Goal: Contribute content: Add original content to the website for others to see

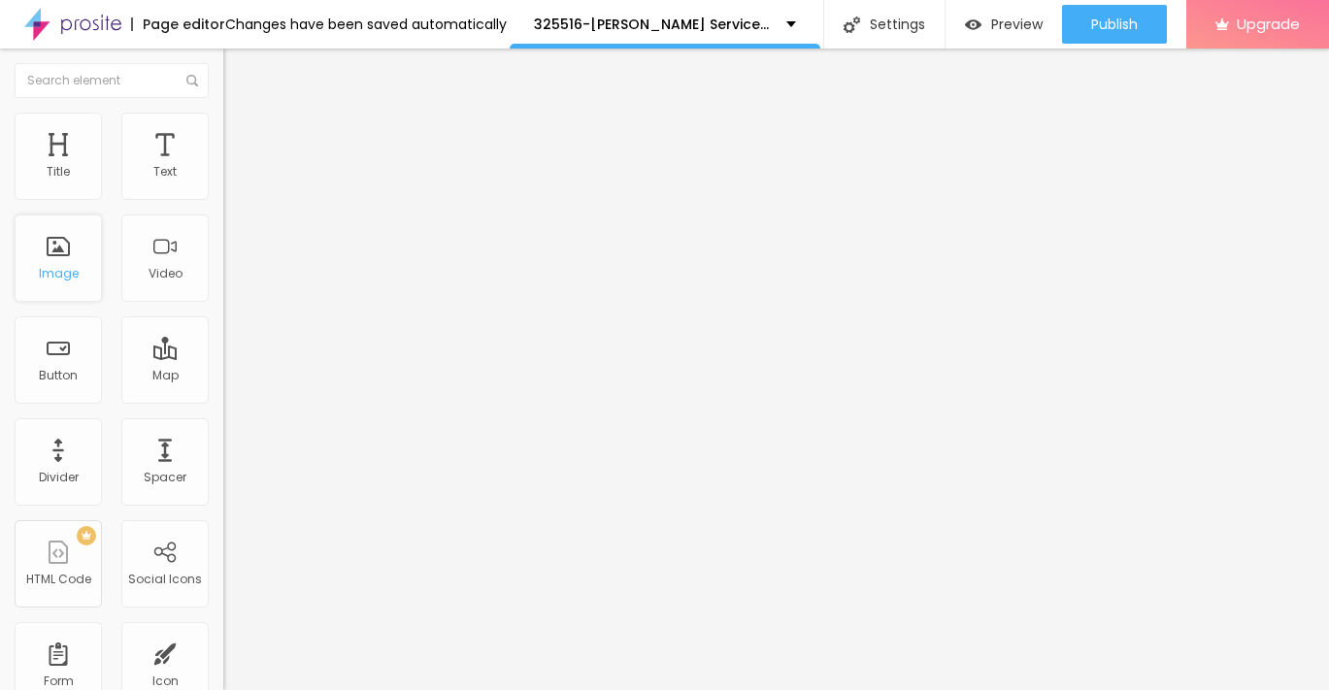
click at [65, 284] on div "Image" at bounding box center [58, 258] width 87 height 87
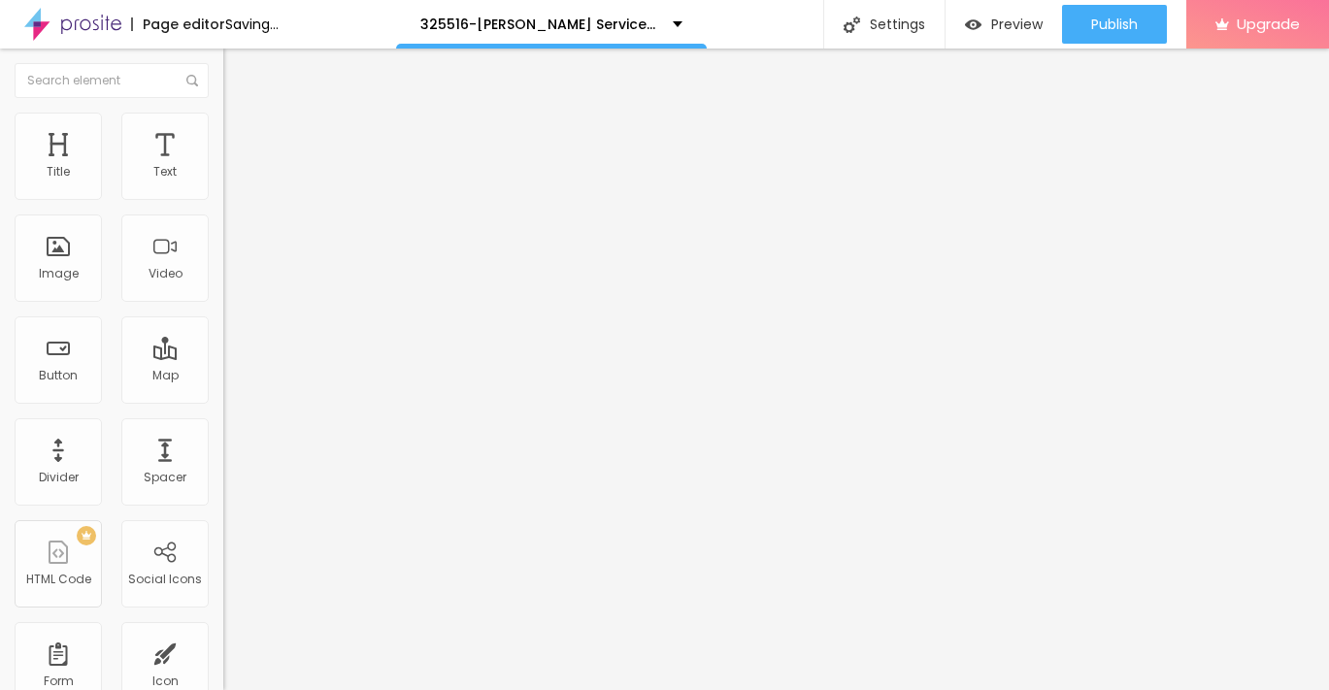
click at [223, 167] on span "Add image" at bounding box center [263, 158] width 80 height 17
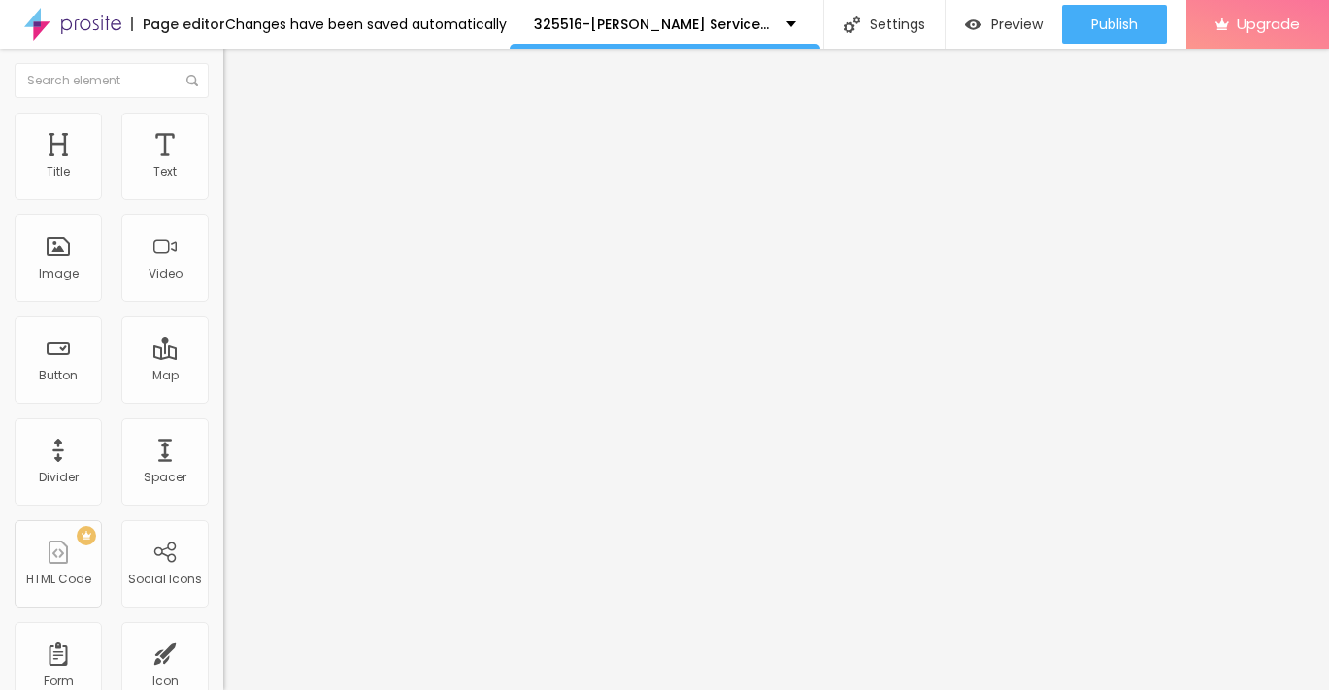
click at [282, 689] on div "Subindo 1/1 arquivos" at bounding box center [664, 696] width 1329 height 12
click at [223, 124] on img at bounding box center [231, 121] width 17 height 17
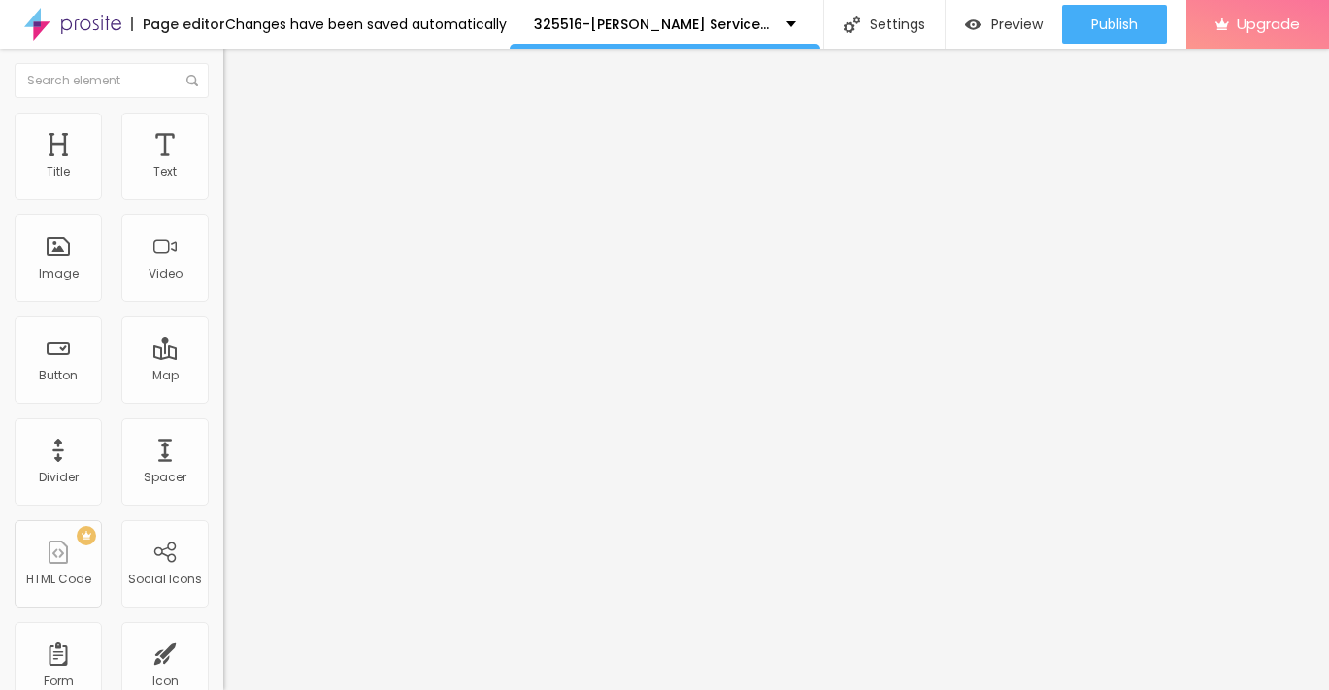
type input "95"
type input "90"
type input "85"
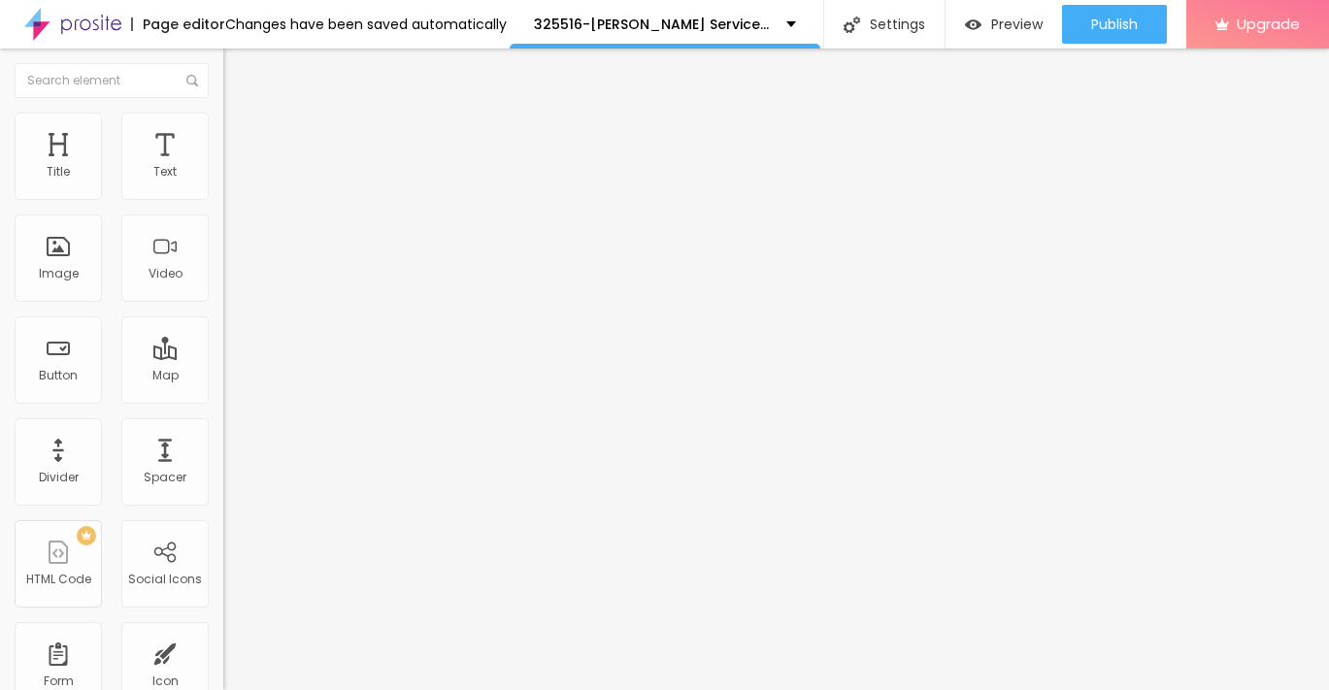
type input "85"
type input "80"
type input "70"
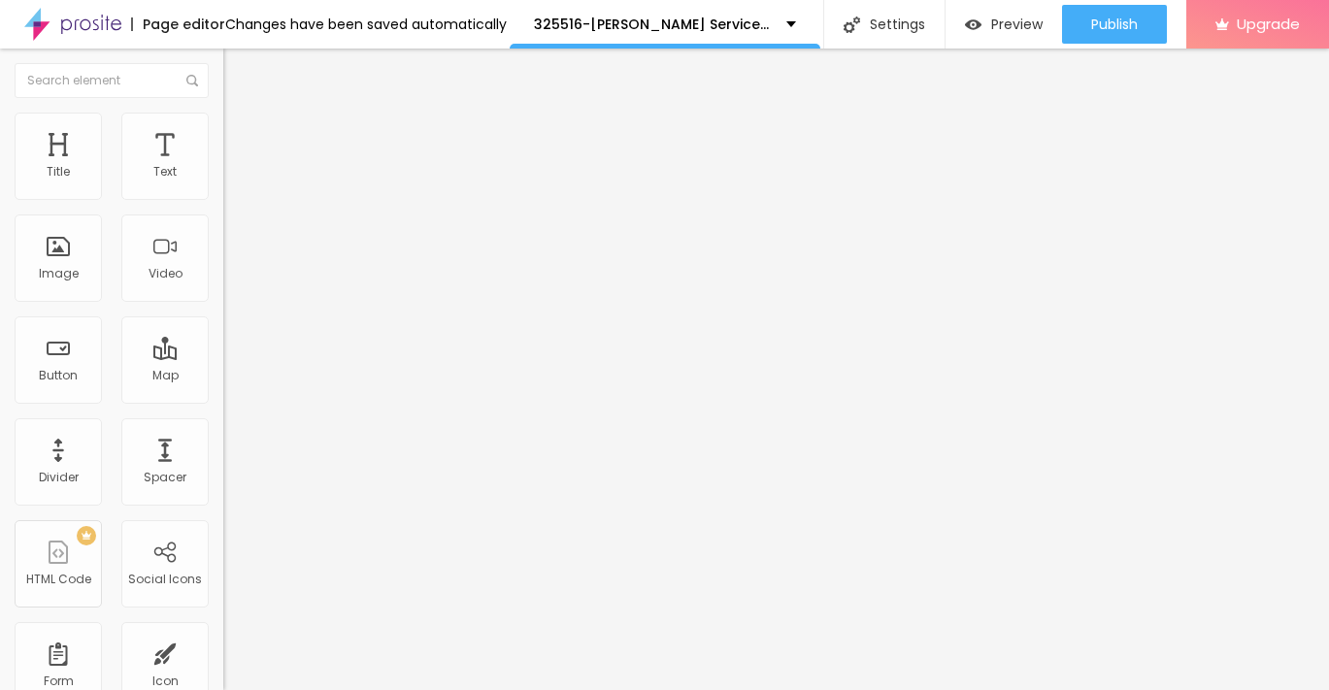
type input "55"
type input "50"
type input "40"
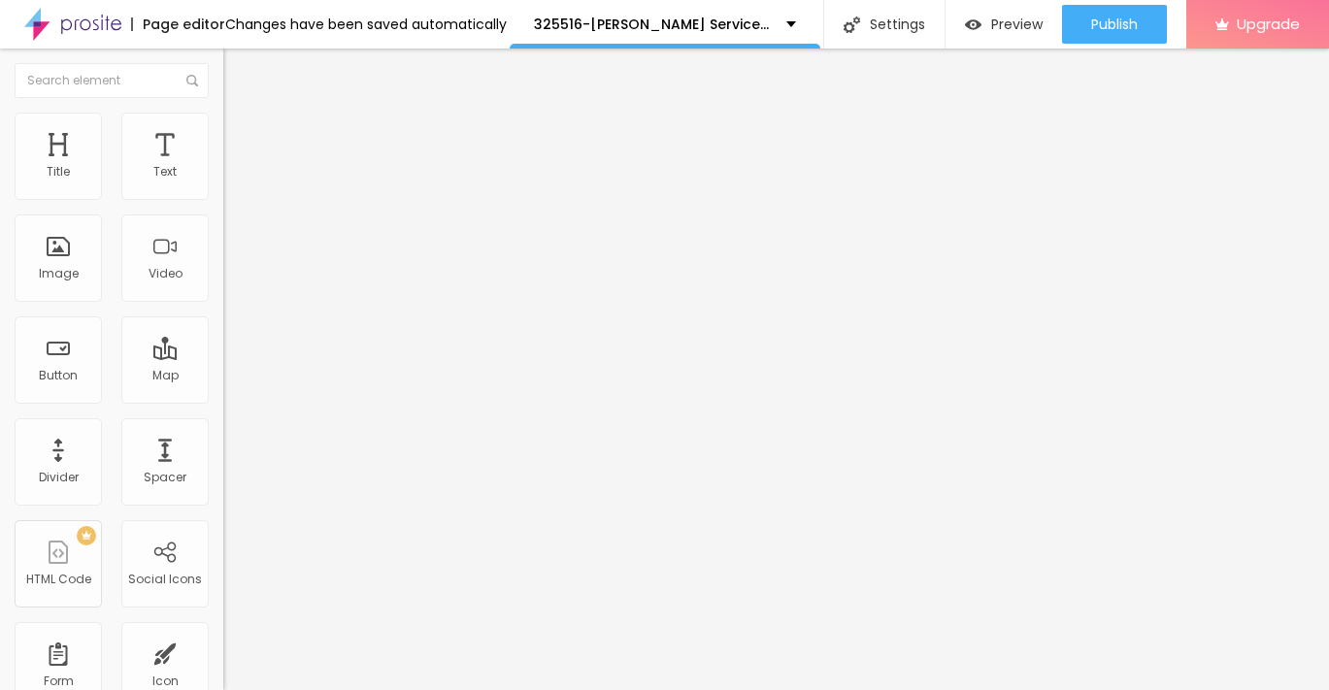
type input "40"
type input "30"
type input "25"
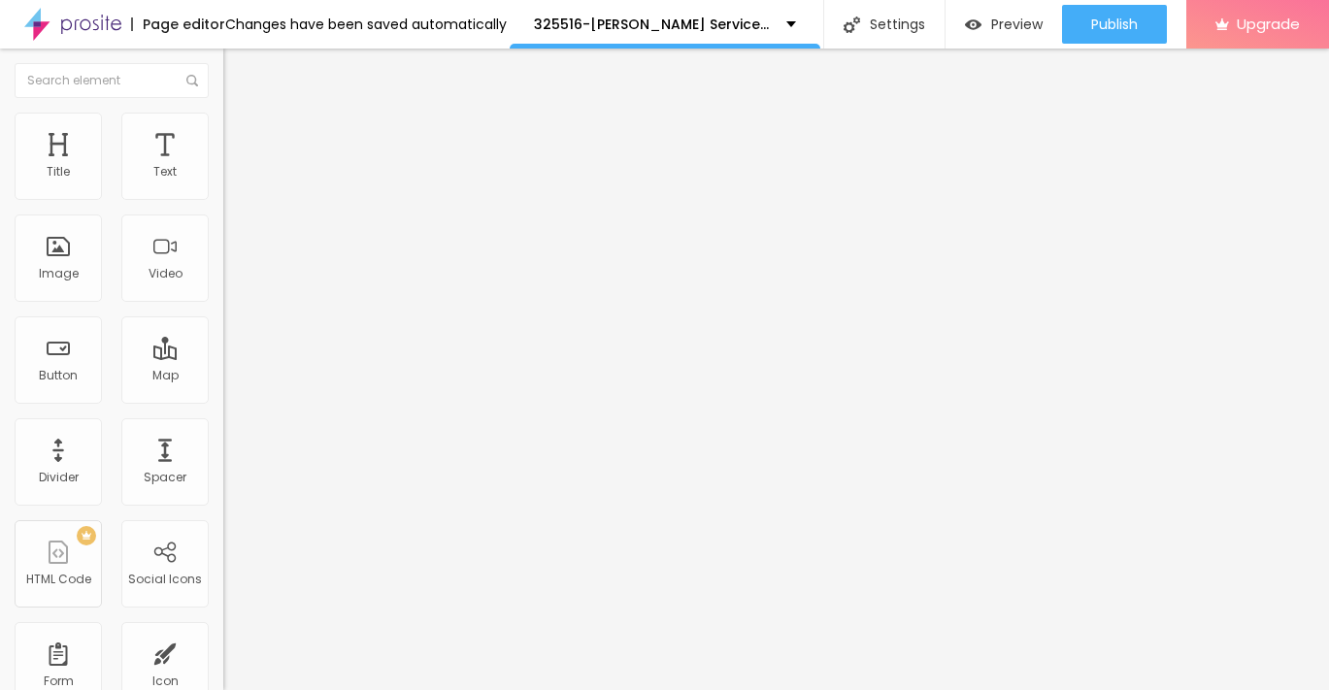
type input "20"
type input "15"
type input "10"
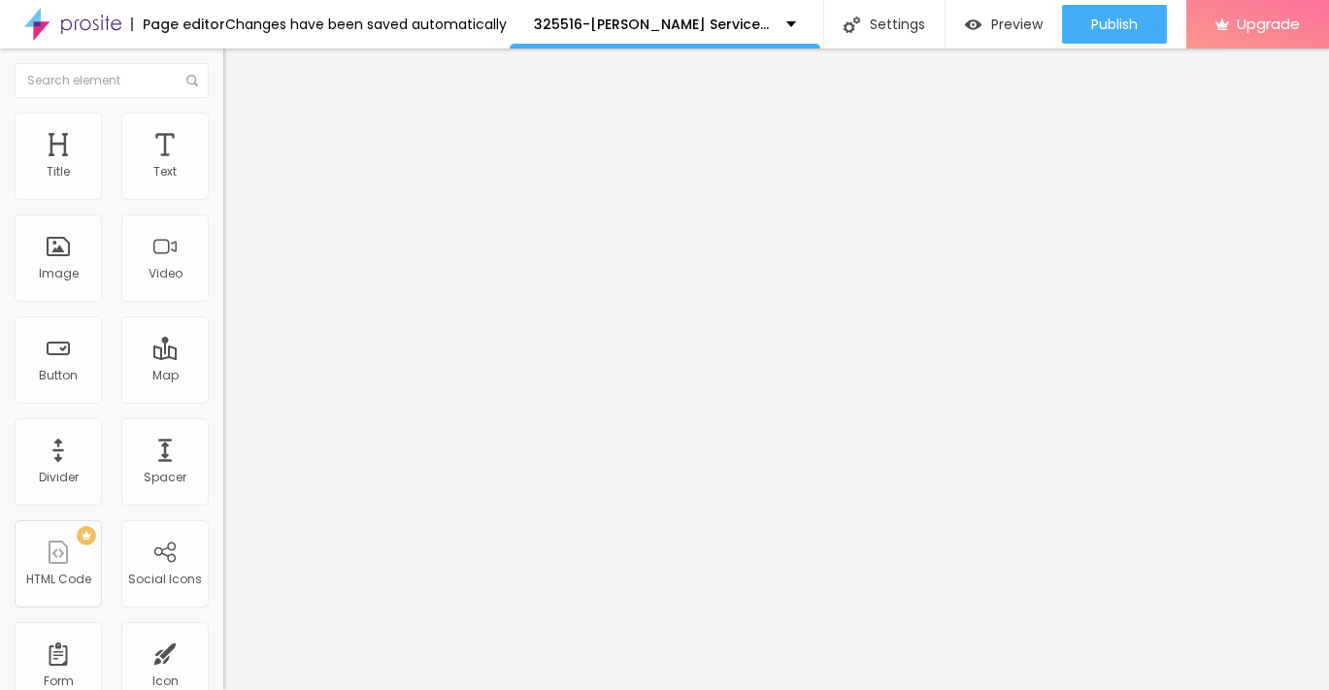
drag, startPoint x: 202, startPoint y: 214, endPoint x: 1, endPoint y: 215, distance: 200.9
type input "10"
click at [223, 199] on input "range" at bounding box center [285, 191] width 125 height 16
click at [238, 75] on img "button" at bounding box center [246, 71] width 16 height 16
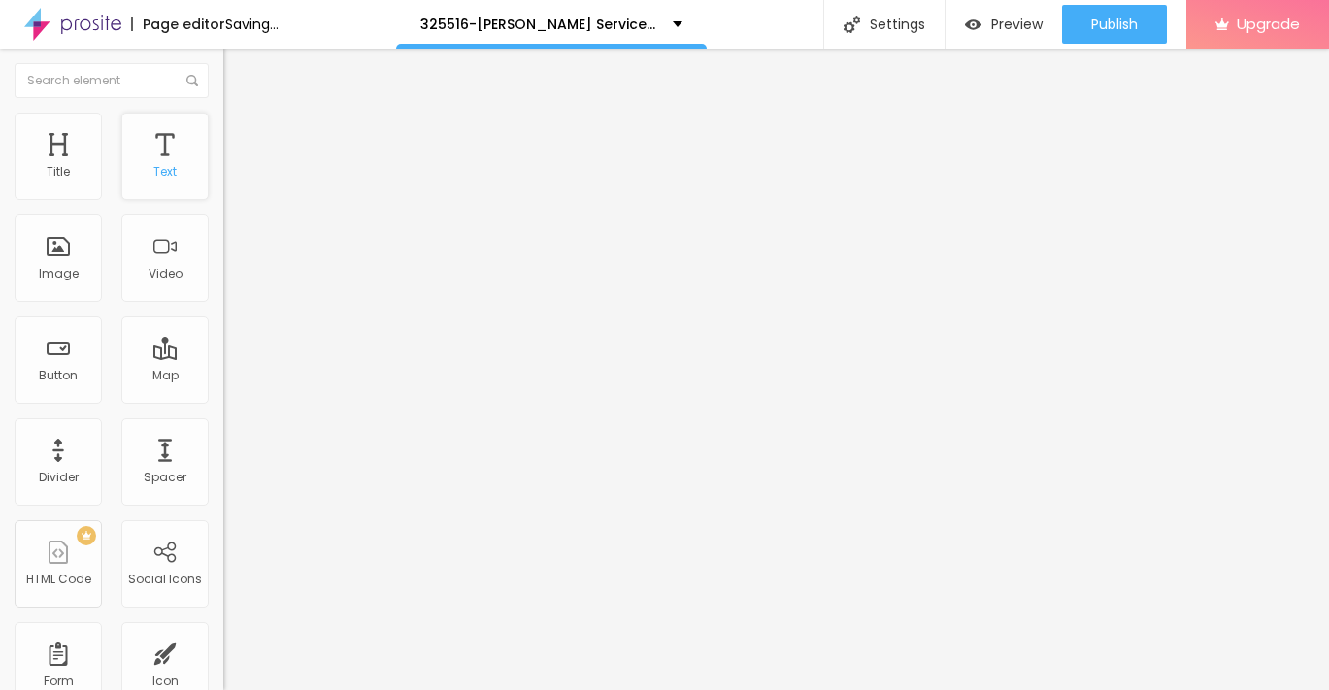
click at [162, 184] on div "Text" at bounding box center [164, 156] width 87 height 87
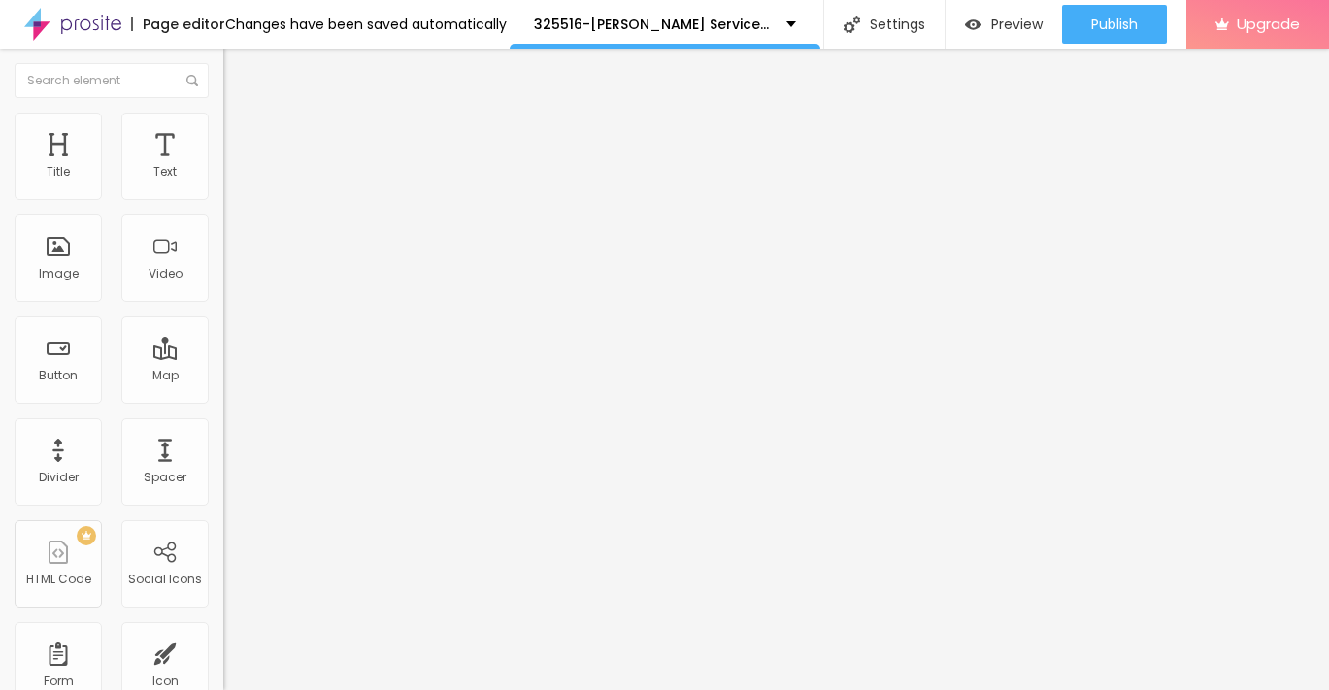
click at [223, 186] on button "button" at bounding box center [236, 176] width 27 height 20
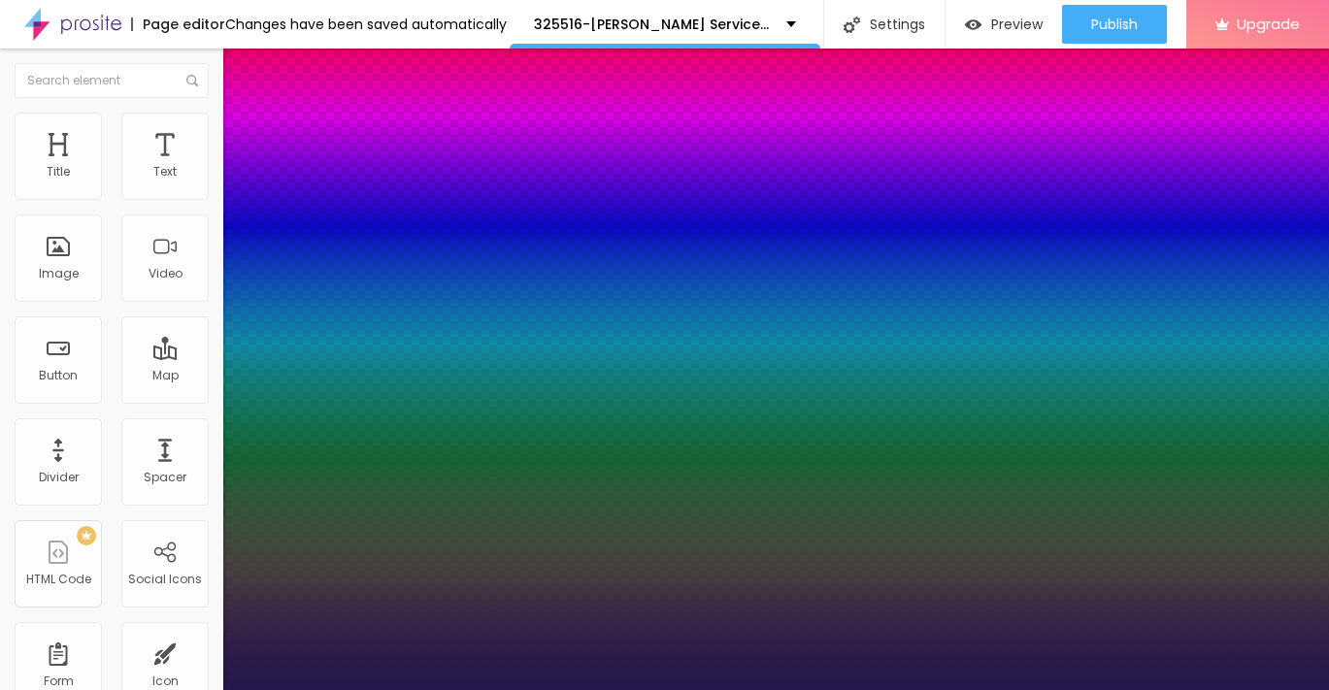
type input "1"
type input "13"
type input "1"
type input "14"
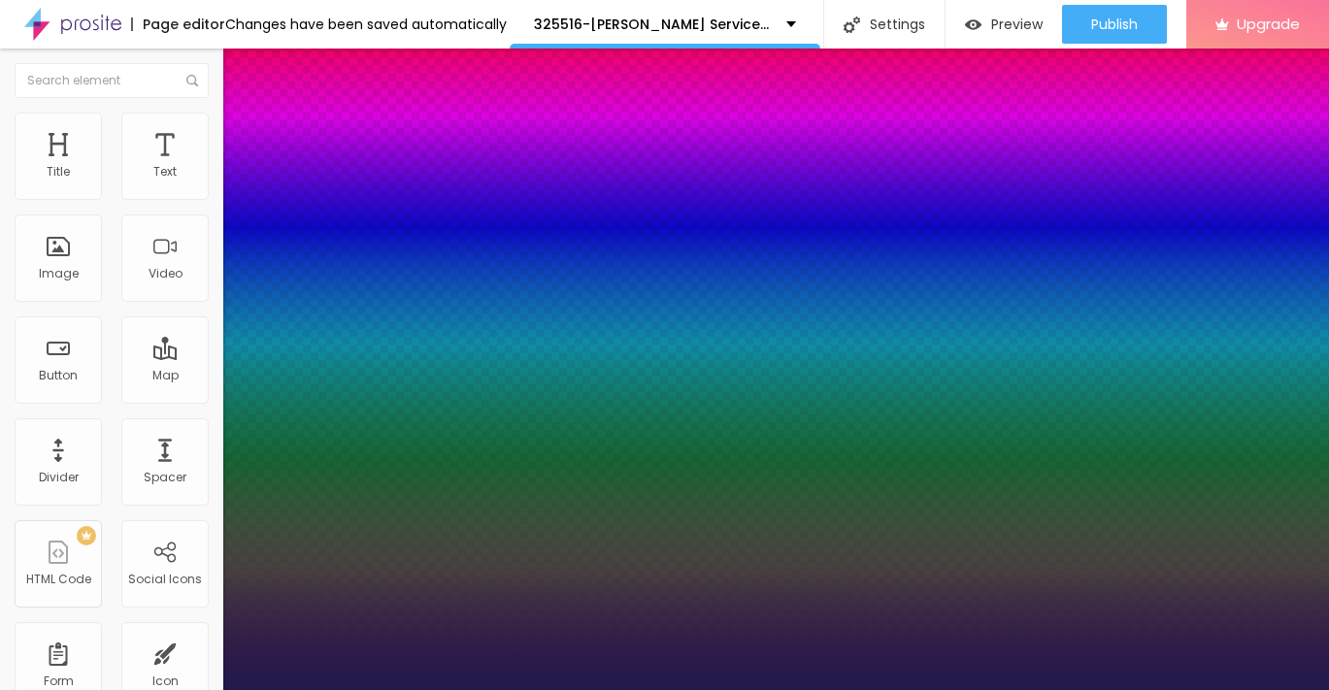
type input "14"
type input "1"
type input "15"
type input "1"
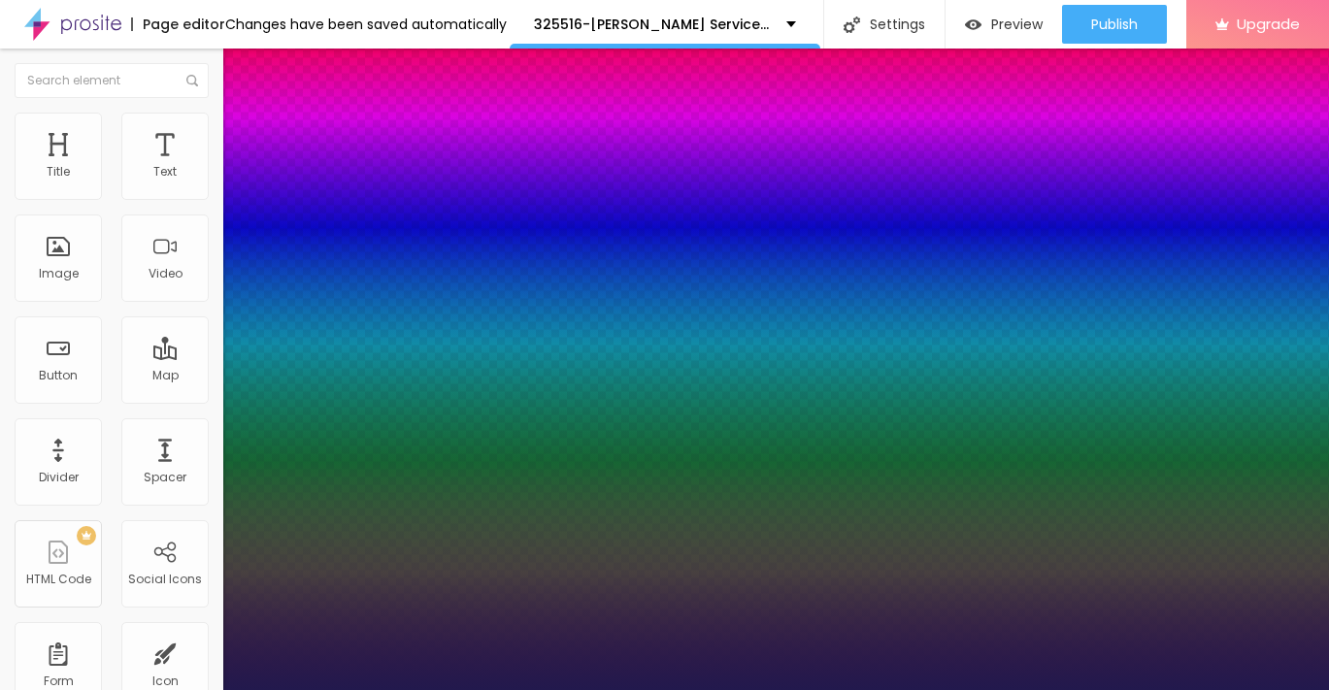
type input "17"
type input "1"
type input "18"
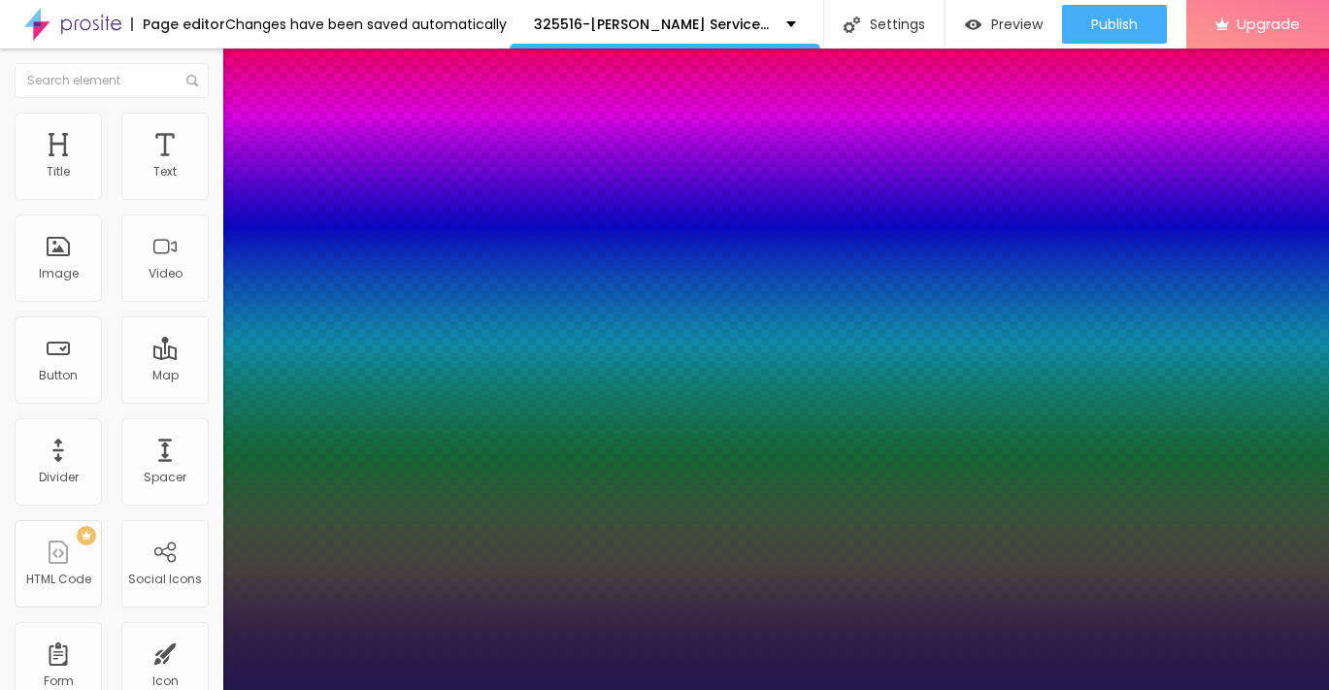
type input "1"
type input "19"
type input "1"
type input "20"
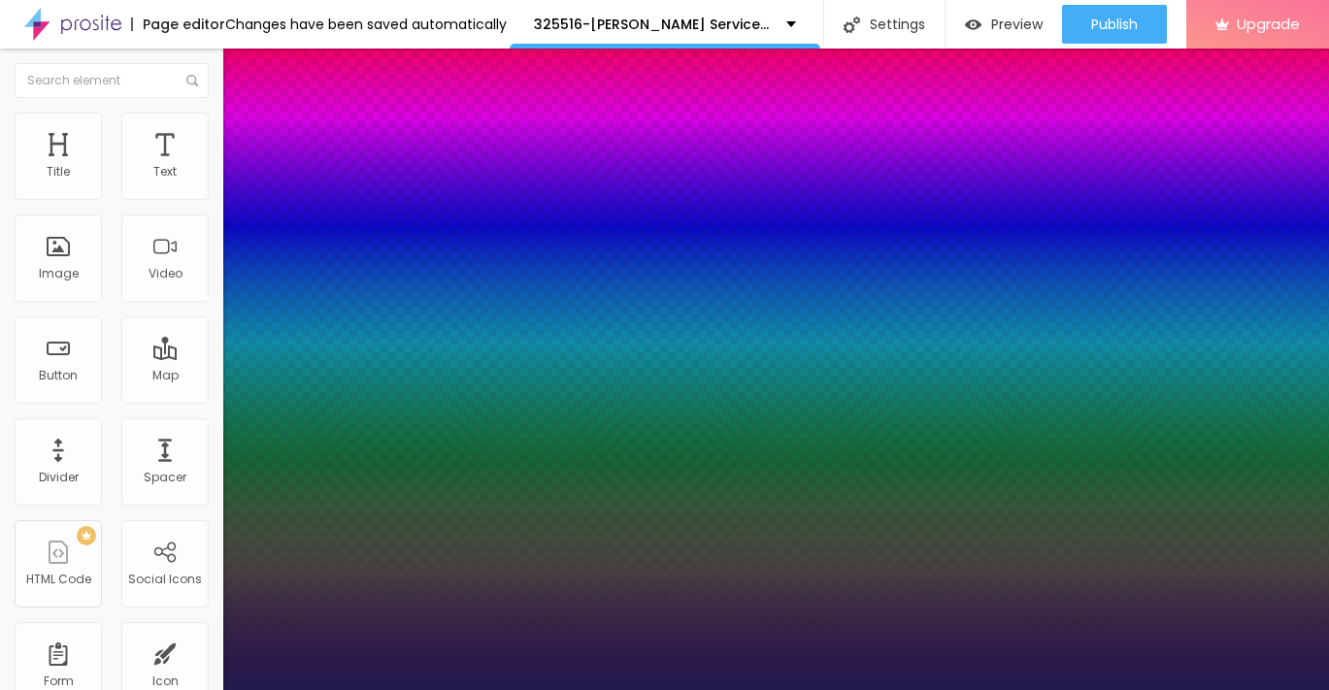
type input "20"
type input "1"
type input "21"
type input "1"
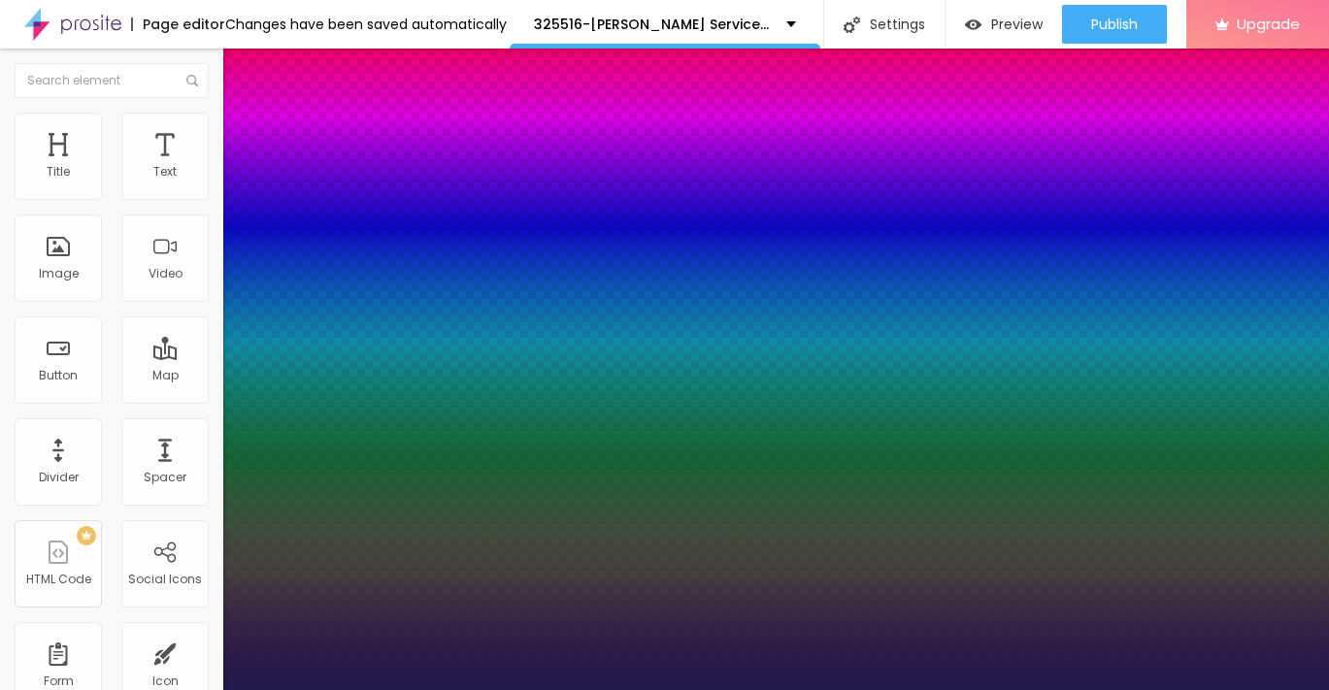
type input "22"
type input "1"
drag, startPoint x: 257, startPoint y: 328, endPoint x: 271, endPoint y: 329, distance: 13.6
type input "22"
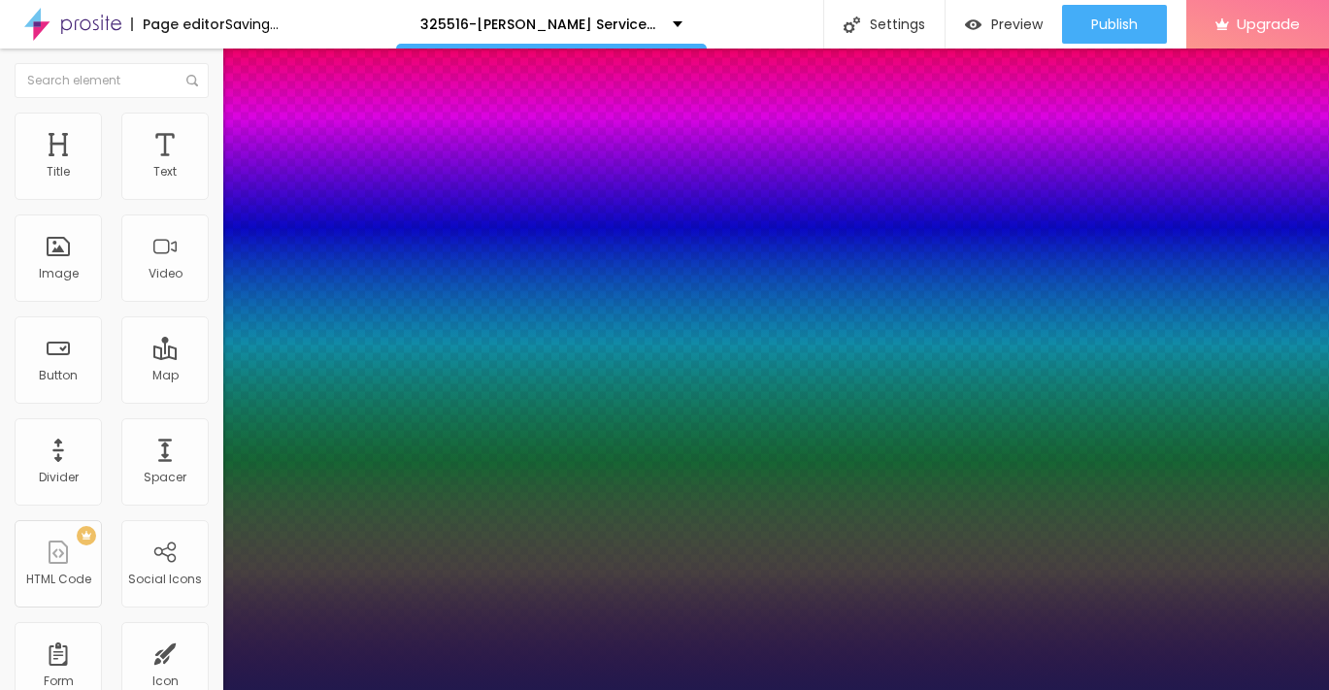
type input "1"
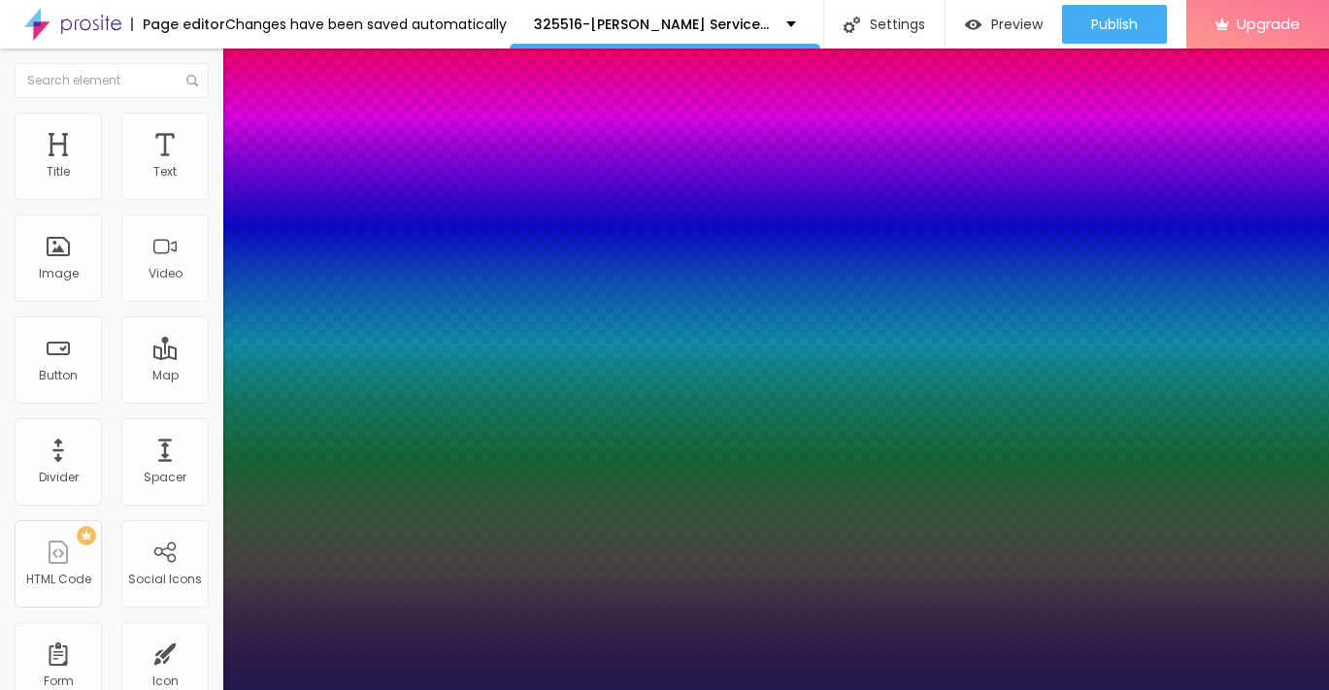
type input "23"
type input "1"
type input "24"
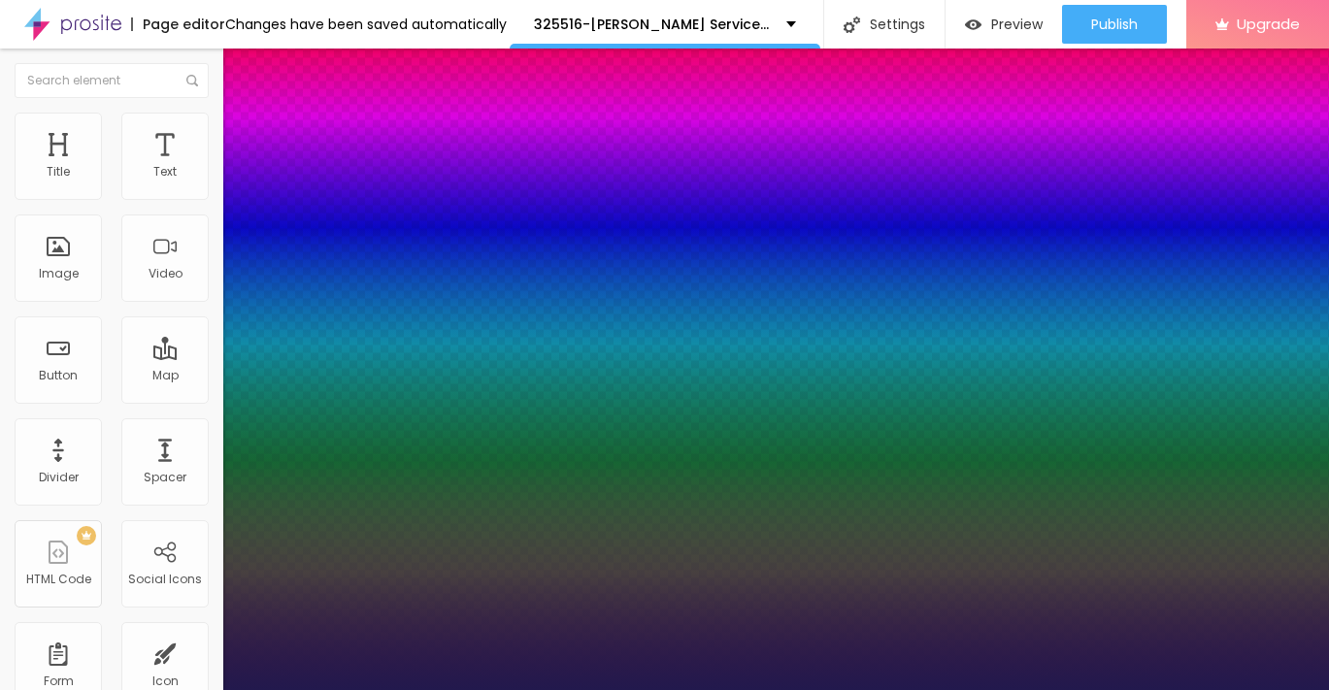
type input "1"
type input "25"
type input "1"
type input "26"
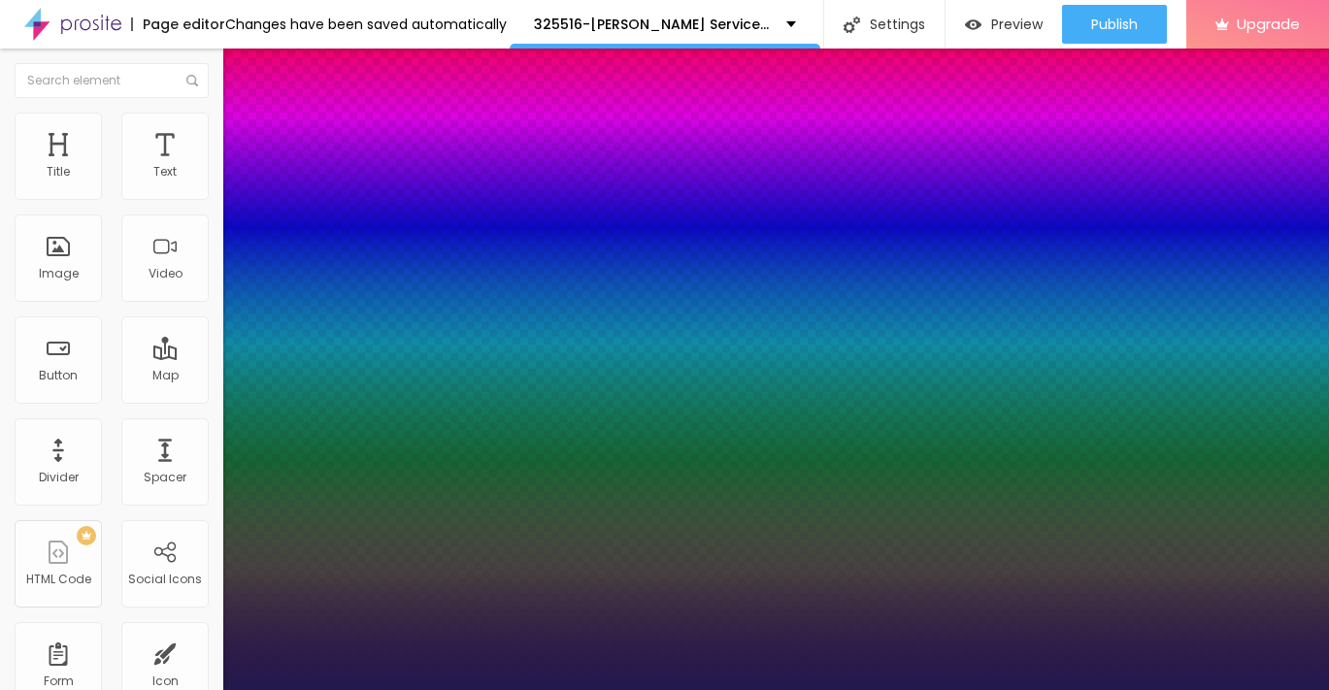
type input "26"
type input "1"
type input "27"
type input "1"
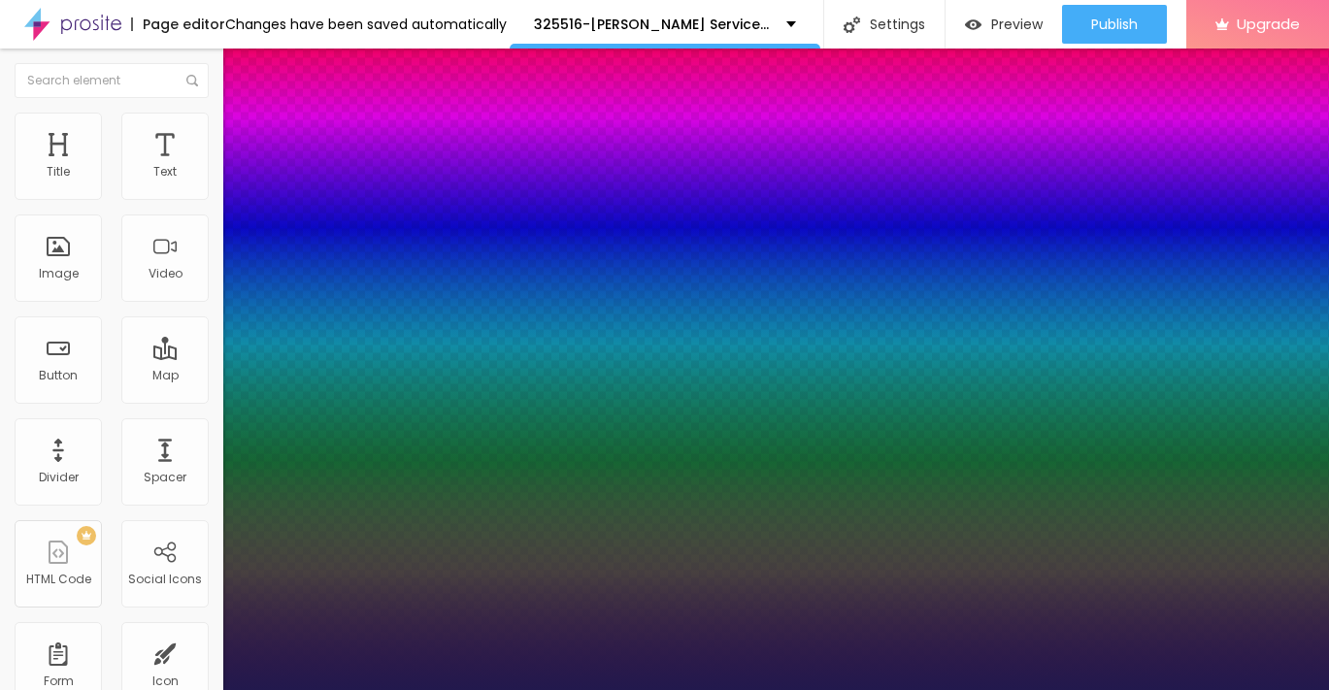
type input "26"
type input "1"
type input "25"
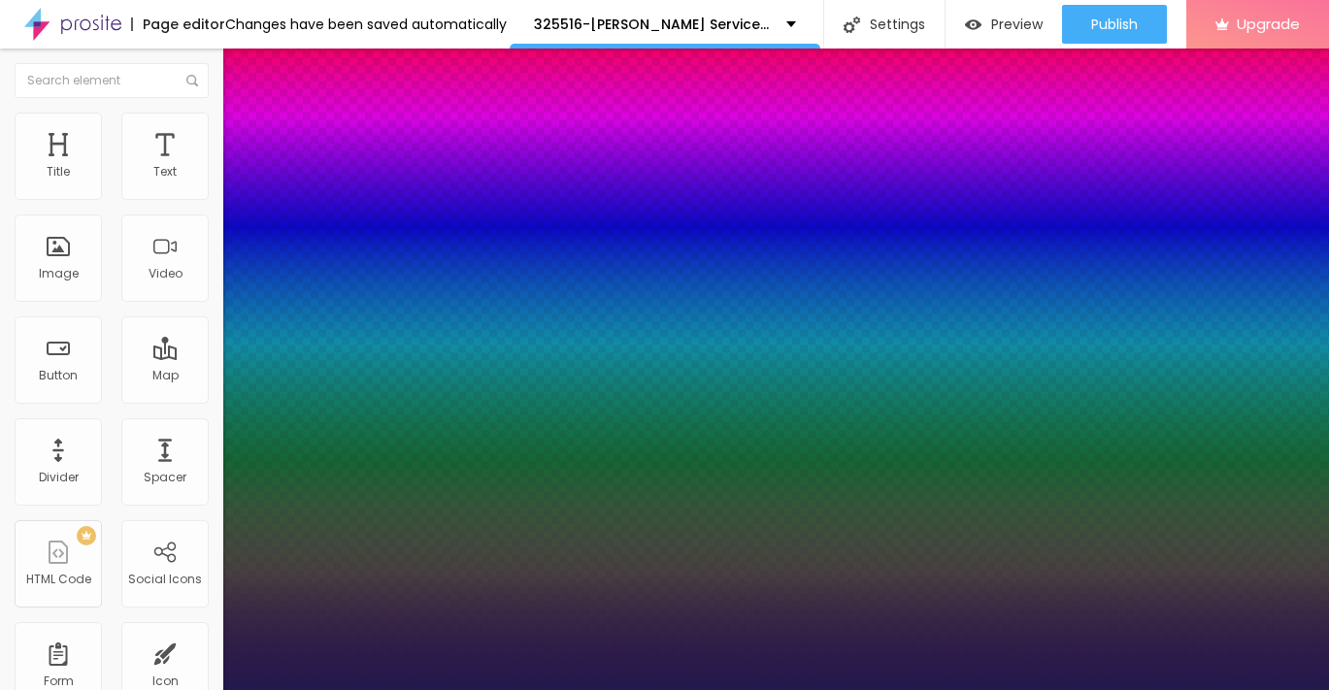
type input "1"
type input "25"
type input "1"
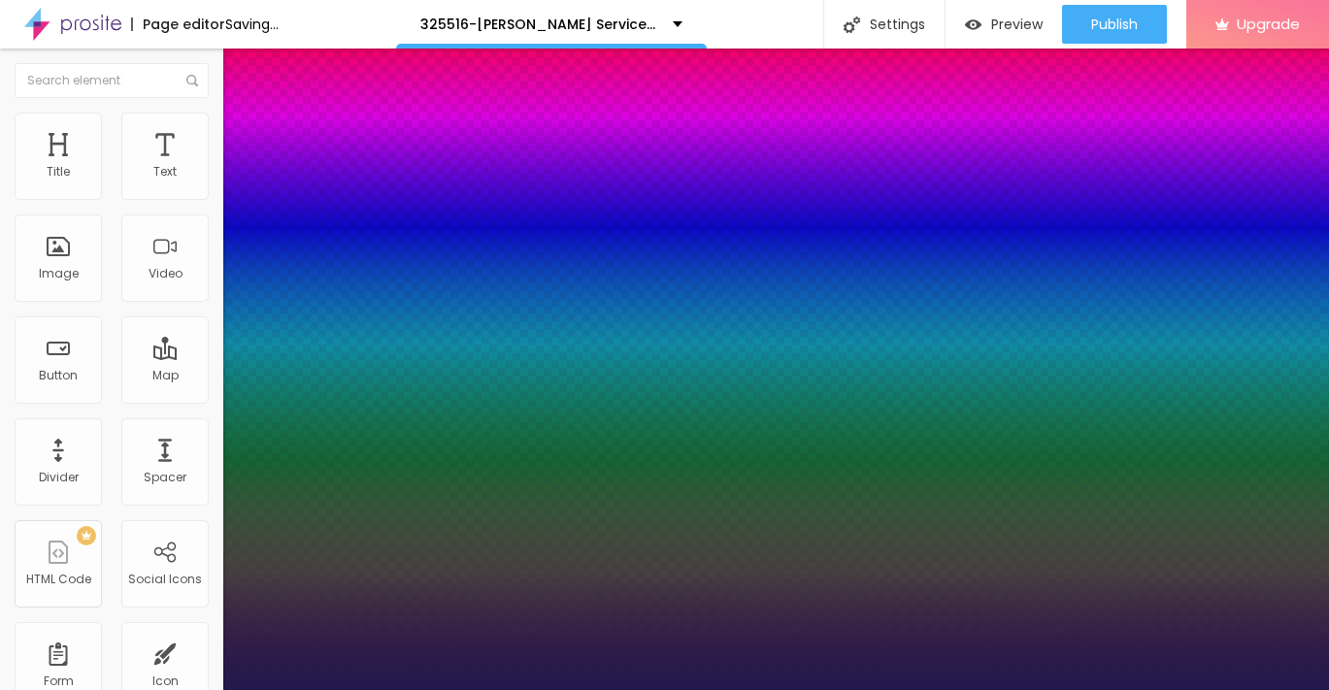
click at [529, 689] on div at bounding box center [664, 690] width 1329 height 0
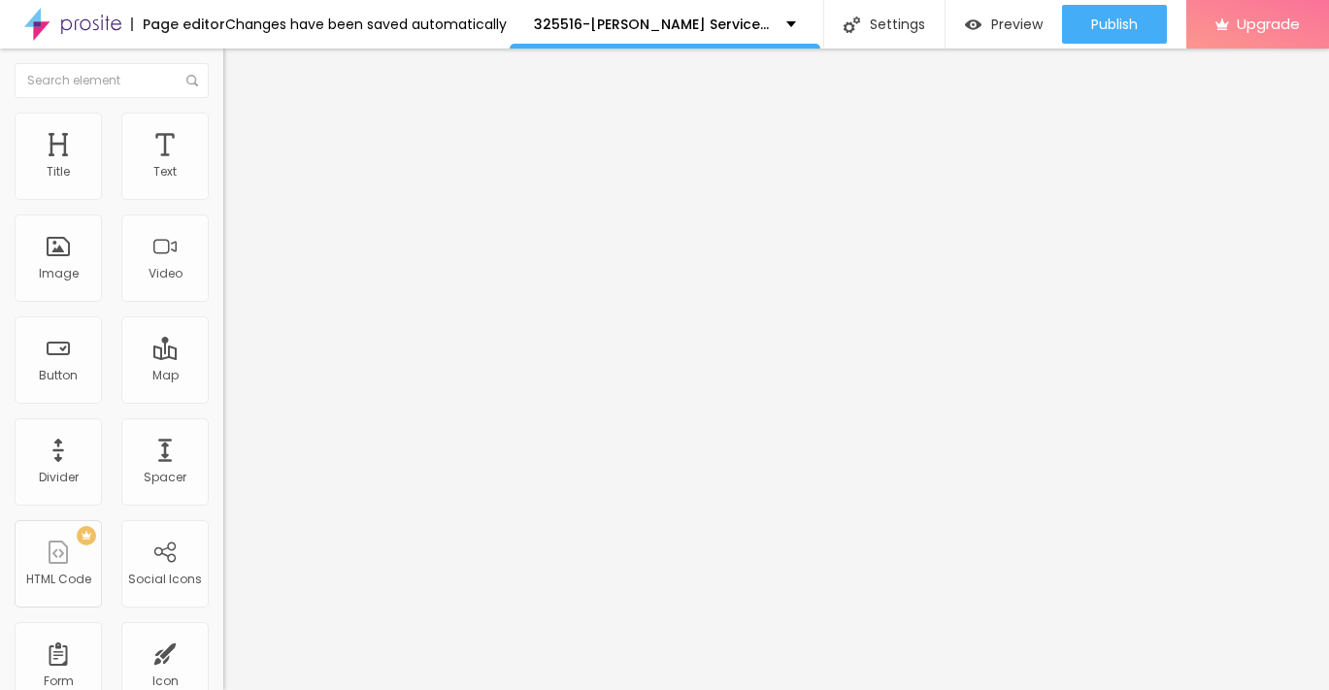
click at [238, 69] on img "button" at bounding box center [246, 71] width 16 height 16
click at [238, 65] on img "button" at bounding box center [246, 71] width 16 height 16
click at [238, 66] on img "button" at bounding box center [246, 71] width 16 height 16
click at [238, 72] on img "button" at bounding box center [246, 71] width 16 height 16
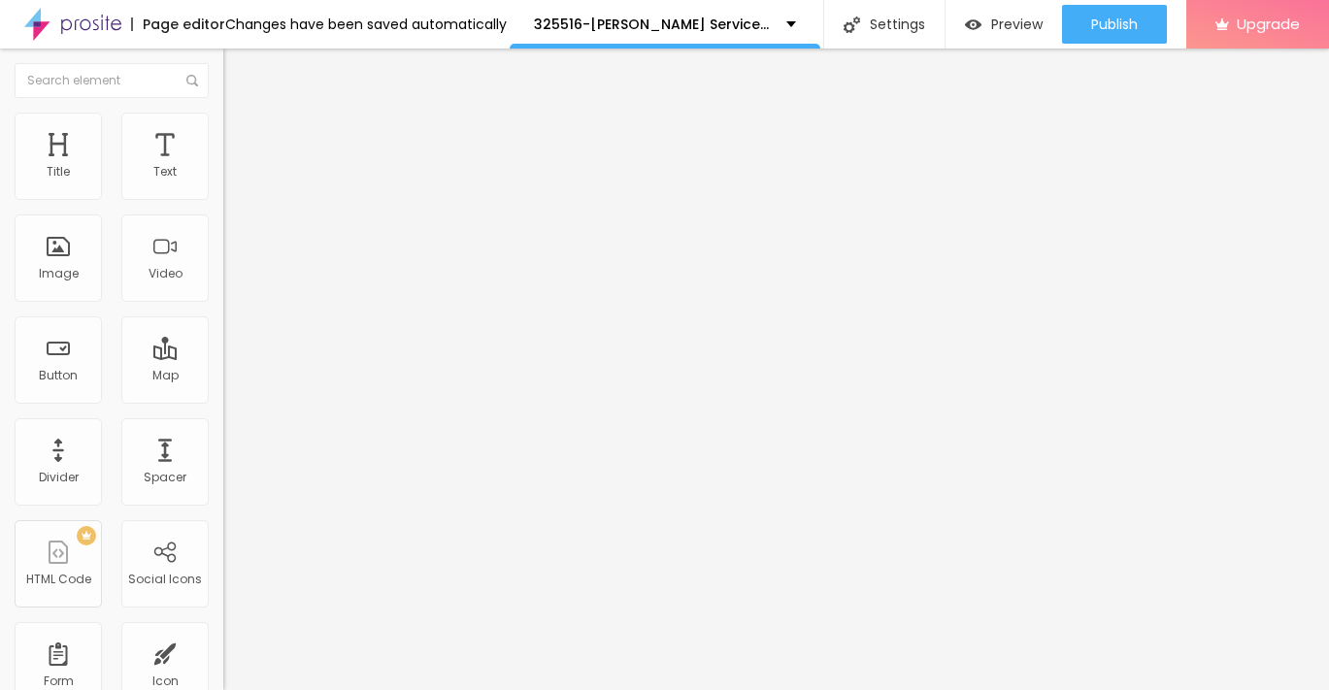
click at [223, 182] on input "Click me" at bounding box center [339, 172] width 233 height 19
paste input "→ VIEW DOCUMENT HERE"
type input "→ VIEW DOCUMENT HERE"
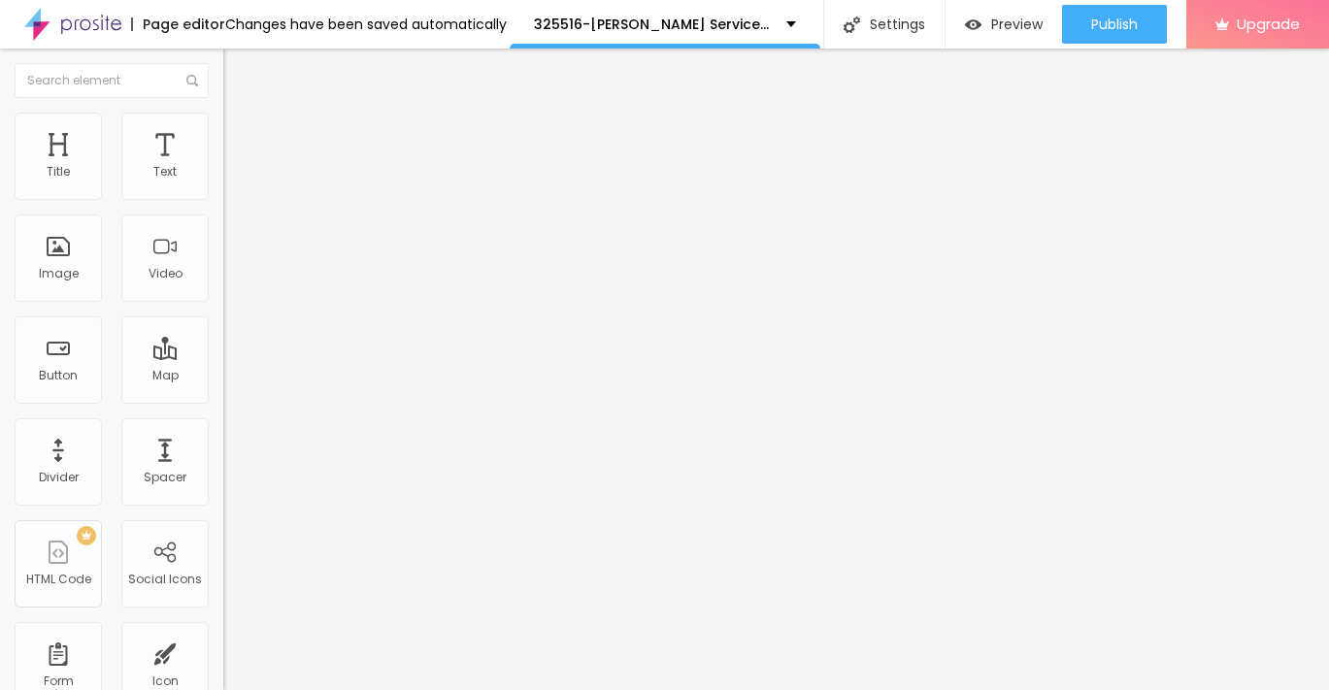
click at [223, 400] on input "https://" at bounding box center [339, 390] width 233 height 19
paste input "https://admin.jascko.net/"
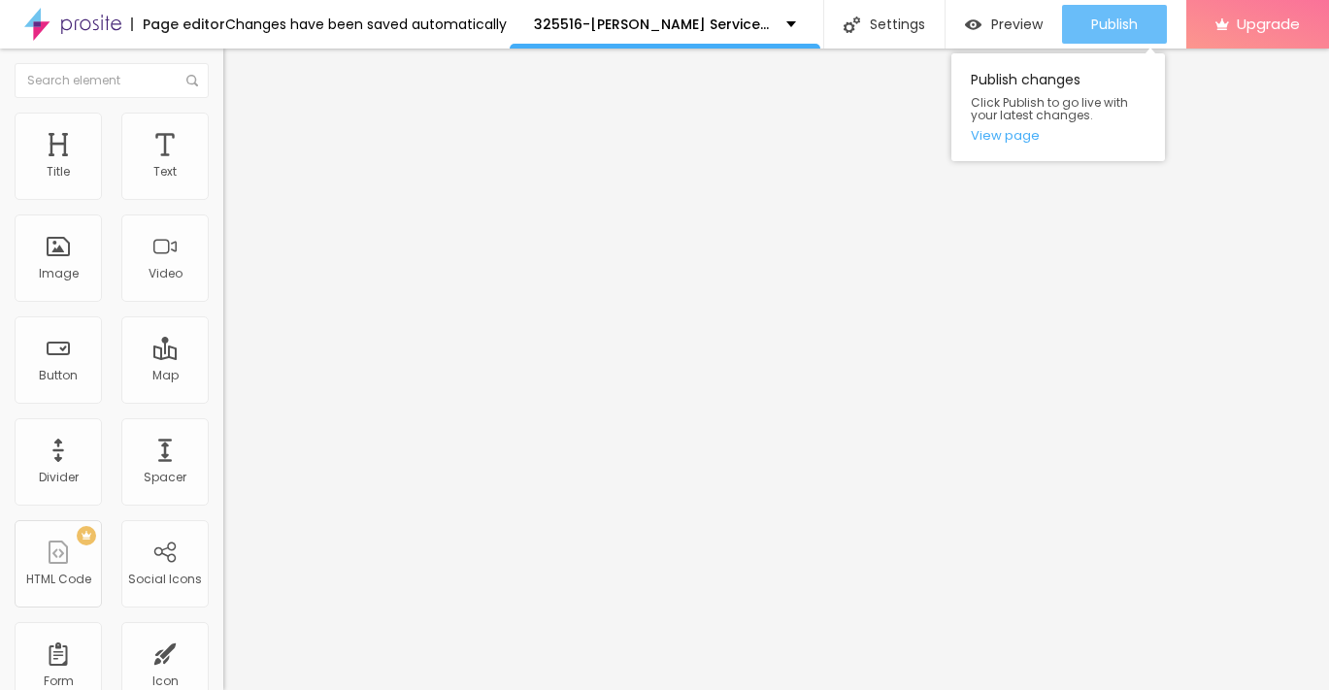
type input "https://admin.jascko.net/"
click at [1103, 17] on span "Publish" at bounding box center [1114, 25] width 47 height 16
